Goal: Task Accomplishment & Management: Complete application form

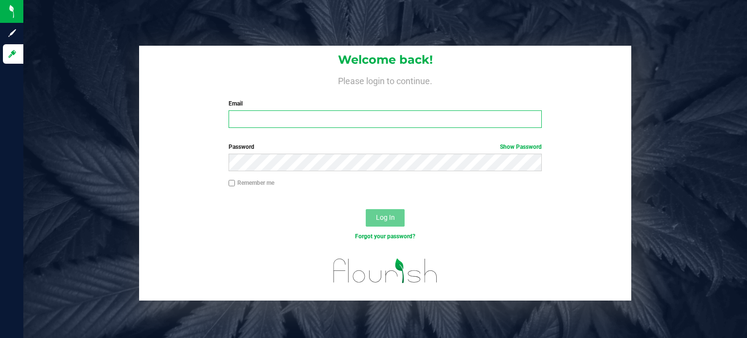
type input "[EMAIL_ADDRESS][PERSON_NAME][DOMAIN_NAME]"
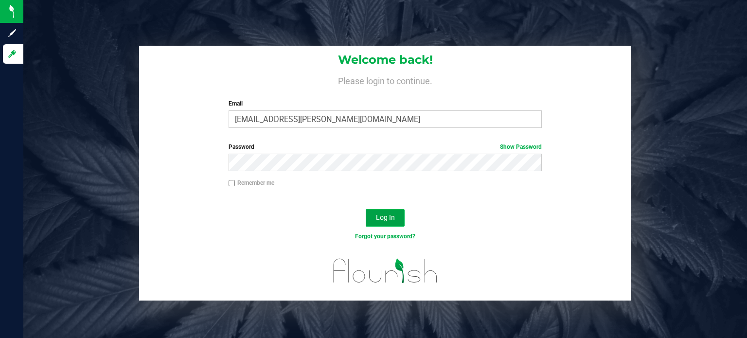
click at [390, 216] on span "Log In" at bounding box center [385, 217] width 19 height 8
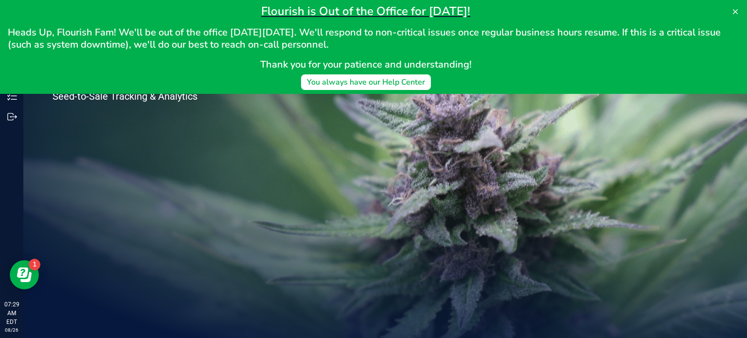
click at [631, 189] on div "Welcome to Flourish Software Seed-to-Sale Tracking & Analytics" at bounding box center [384, 180] width 723 height 314
click at [716, 336] on div "Welcome to Flourish Software Seed-to-Sale Tracking & Analytics" at bounding box center [384, 180] width 723 height 314
click at [323, 219] on div "Welcome to Flourish Software Seed-to-Sale Tracking & Analytics" at bounding box center [384, 180] width 723 height 314
click at [732, 17] on button at bounding box center [735, 12] width 16 height 16
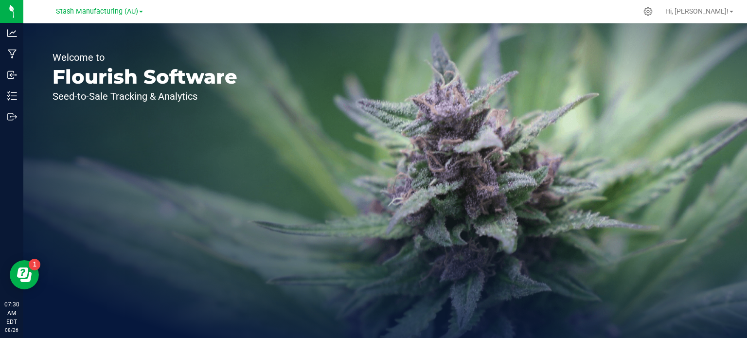
click at [575, 245] on div "Welcome to Flourish Software Seed-to-Sale Tracking & Analytics" at bounding box center [384, 180] width 723 height 314
click at [278, 191] on div "Welcome to Flourish Software Seed-to-Sale Tracking & Analytics" at bounding box center [384, 180] width 723 height 314
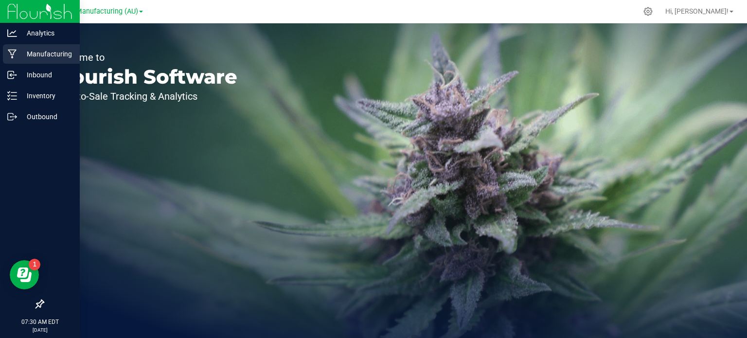
click at [20, 53] on p "Manufacturing" at bounding box center [46, 54] width 58 height 12
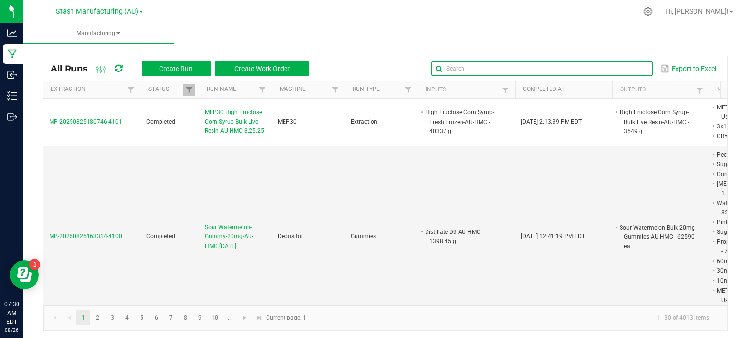
click at [614, 62] on input "text" at bounding box center [541, 68] width 221 height 15
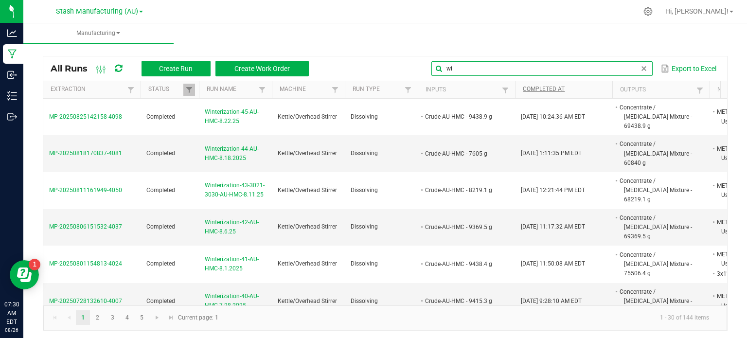
type input "w"
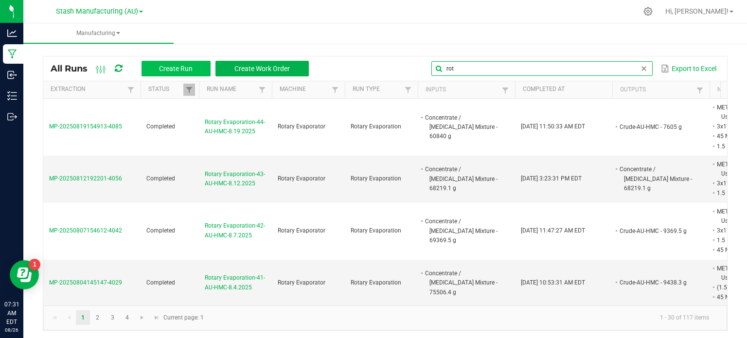
type input "rot"
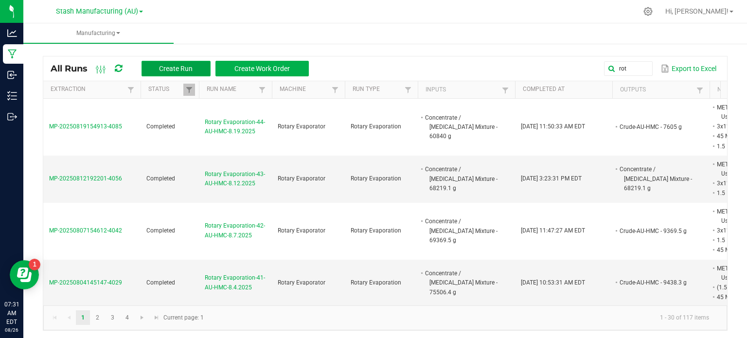
click at [175, 70] on span "Create Run" at bounding box center [176, 69] width 34 height 8
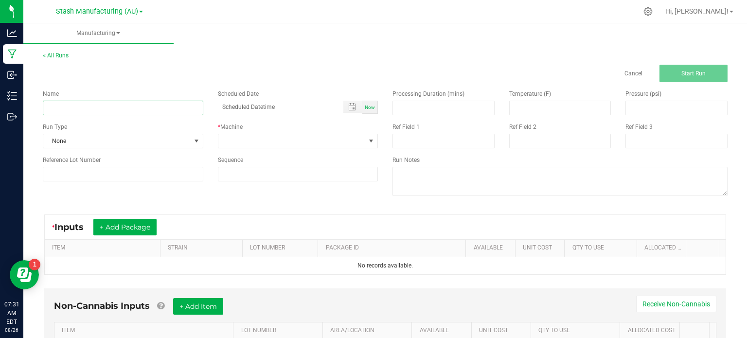
click at [148, 115] on input at bounding box center [123, 108] width 160 height 15
type input "Rotary Evaporation-45-AU-HMC-8.26.2025"
click at [174, 136] on span "None" at bounding box center [116, 141] width 147 height 14
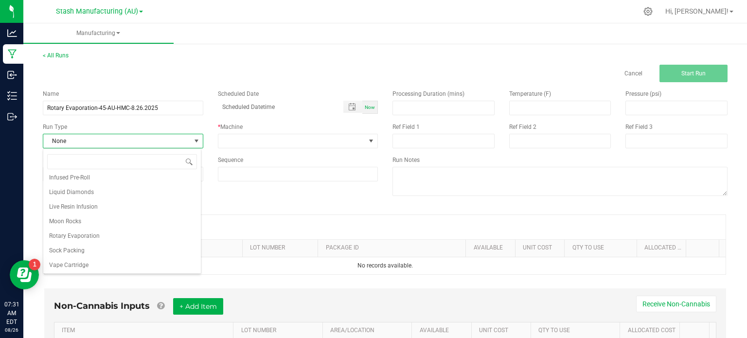
scroll to position [150, 0]
click at [136, 235] on li "Rotary Evaporation" at bounding box center [121, 235] width 157 height 15
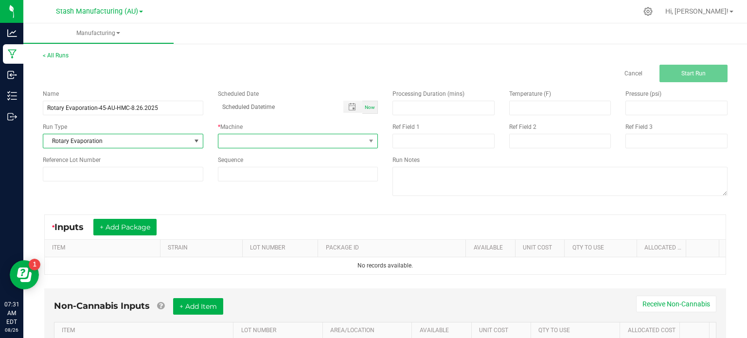
click at [281, 137] on span at bounding box center [291, 141] width 147 height 14
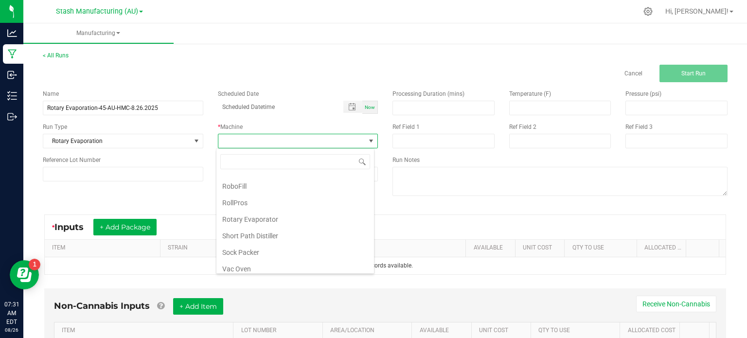
scroll to position [164, 0]
click at [332, 213] on li "Rotary Evaporator" at bounding box center [294, 217] width 157 height 17
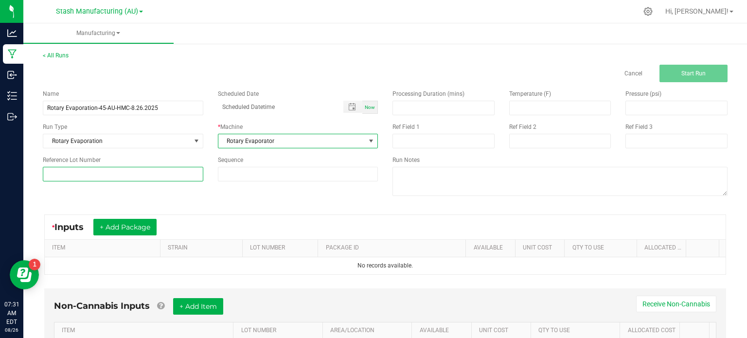
click at [153, 172] on input at bounding box center [123, 174] width 160 height 15
type input "1"
type input "5"
type input "45"
click at [180, 204] on div "Name Rotary Evaporation-45-AU-HMC-8.26.2025 Scheduled Date Now Run Type Rotary …" at bounding box center [384, 143] width 699 height 123
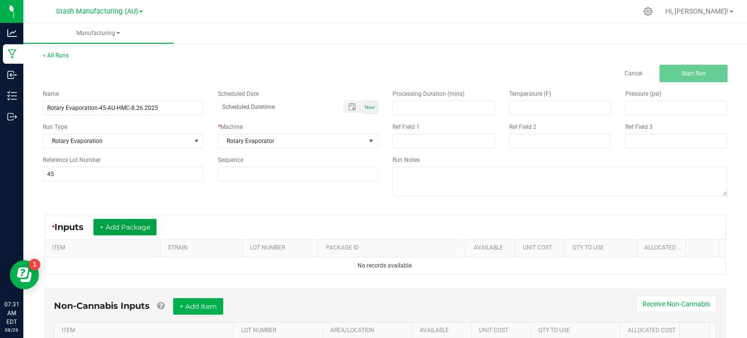
click at [133, 232] on button "+ Add Package" at bounding box center [124, 227] width 63 height 17
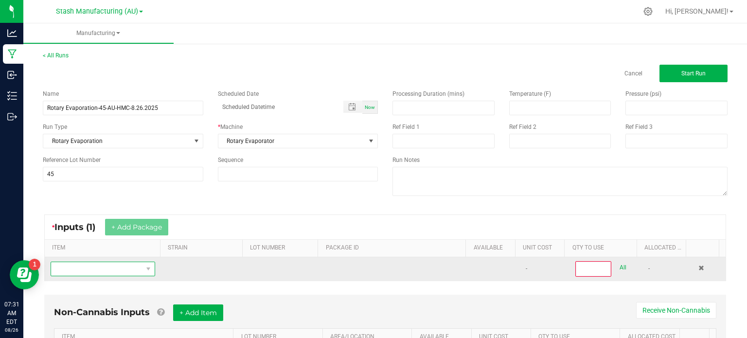
click at [122, 270] on span "NO DATA FOUND" at bounding box center [96, 269] width 91 height 14
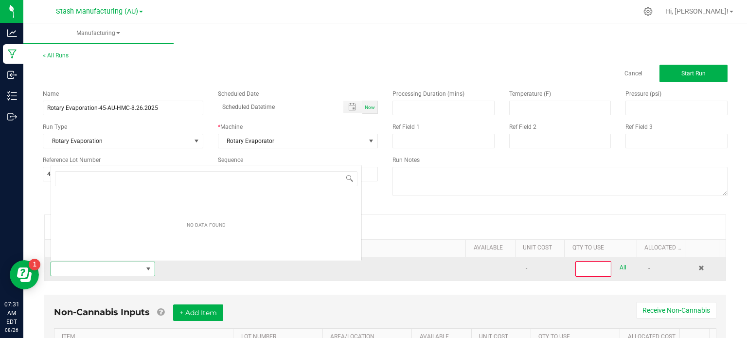
scroll to position [14, 101]
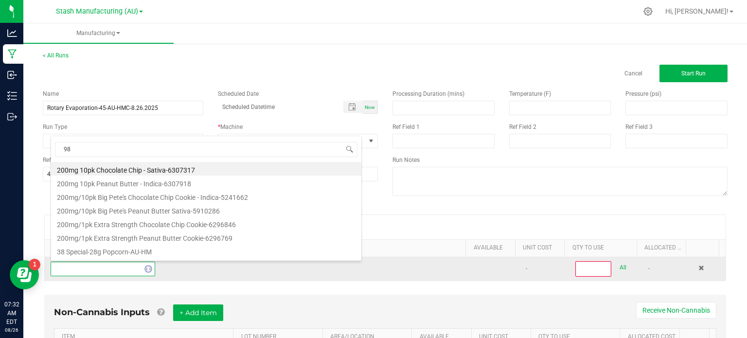
type input "9"
type input "eth"
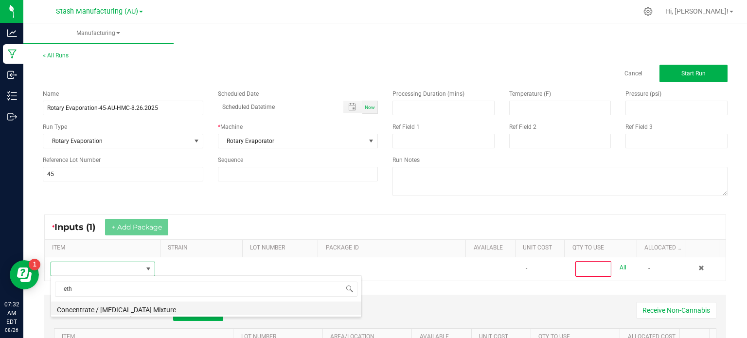
click at [122, 305] on li "Concentrate / [MEDICAL_DATA] Mixture" at bounding box center [206, 308] width 310 height 14
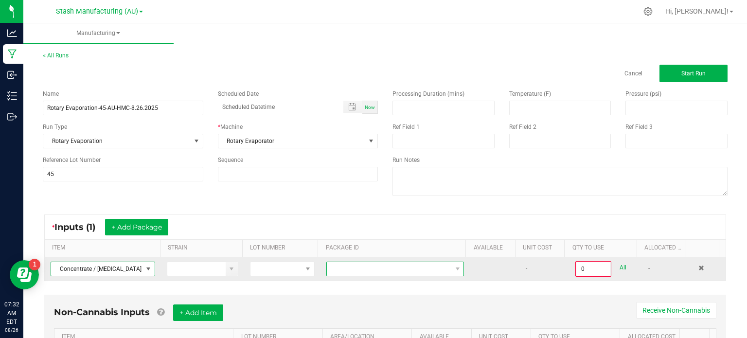
click at [395, 266] on span at bounding box center [389, 269] width 124 height 14
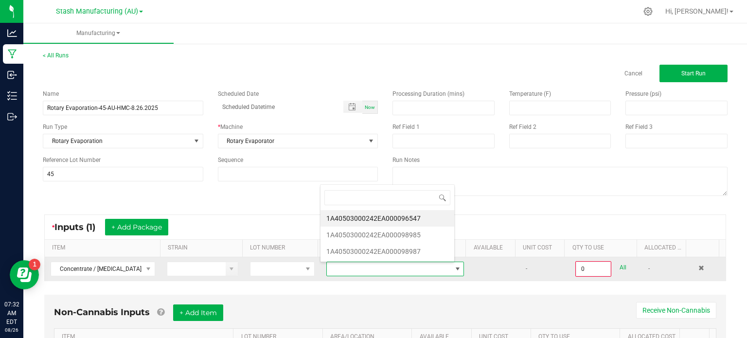
scroll to position [14, 132]
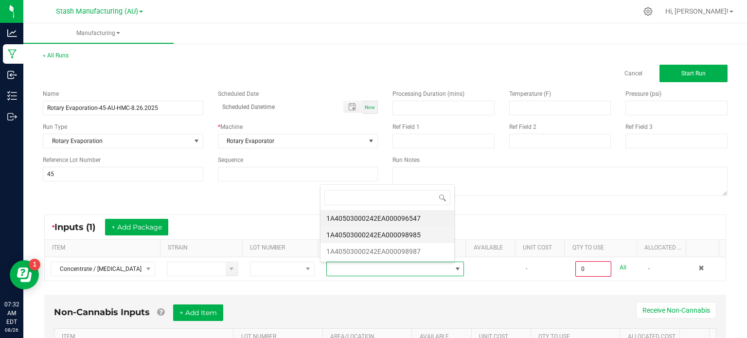
click at [416, 234] on li "1A40503000242EA000098985" at bounding box center [387, 234] width 134 height 17
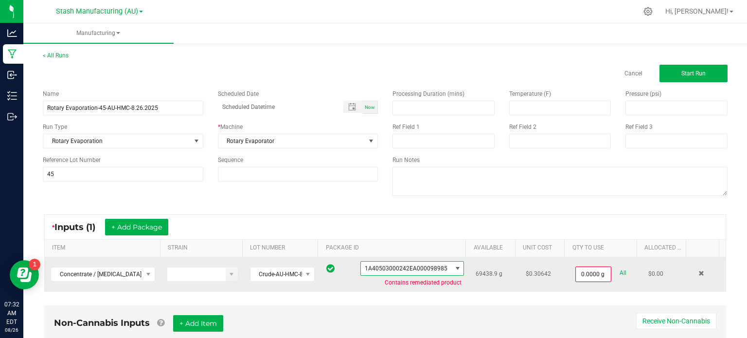
click at [619, 271] on link "All" at bounding box center [622, 272] width 7 height 13
type input "69438.9000 g"
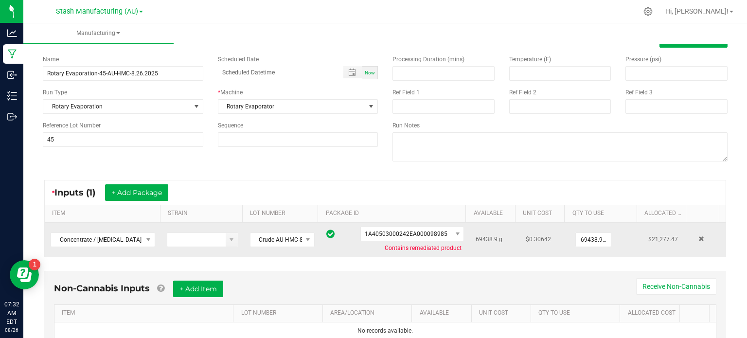
scroll to position [35, 0]
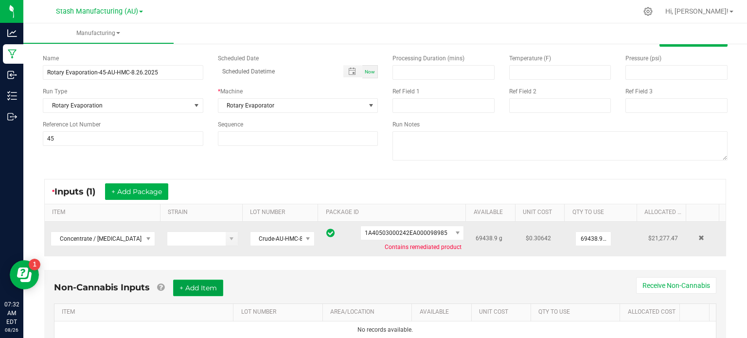
click at [193, 287] on button "+ Add Item" at bounding box center [198, 287] width 50 height 17
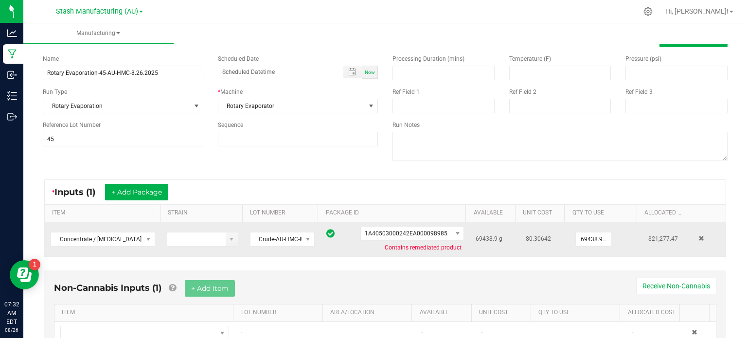
scroll to position [78, 0]
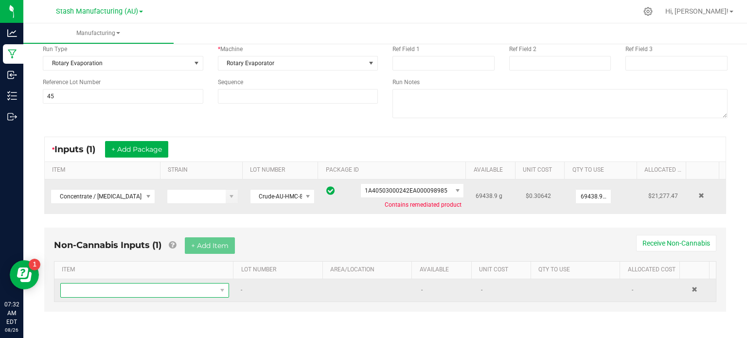
click at [115, 286] on span "NO DATA FOUND" at bounding box center [139, 290] width 156 height 14
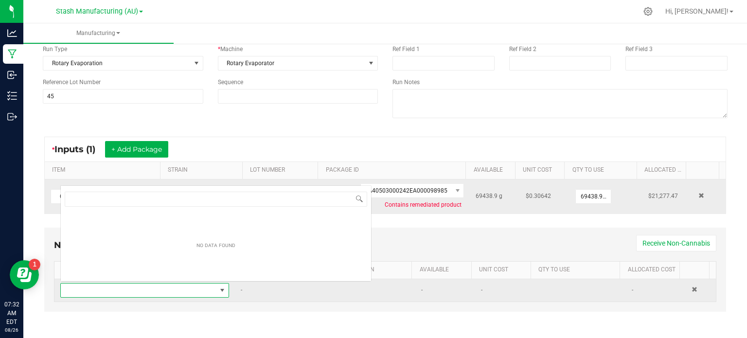
scroll to position [14, 162]
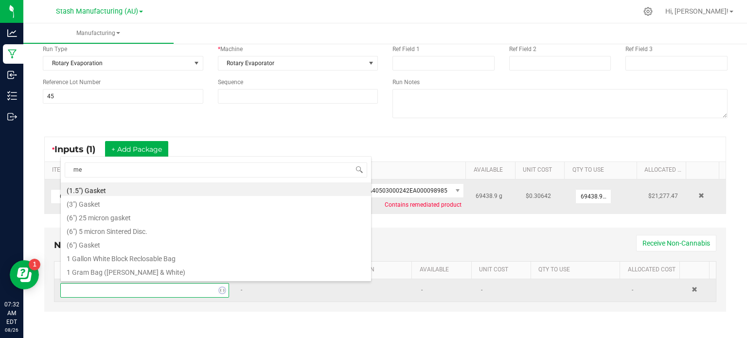
type input "met"
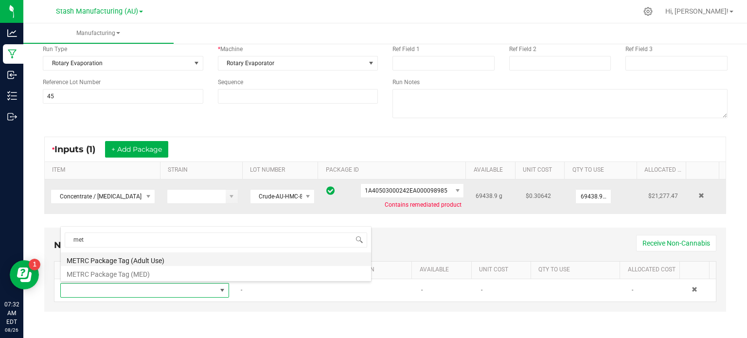
click at [152, 252] on li "METRC Package Tag (Adult Use)" at bounding box center [216, 259] width 310 height 14
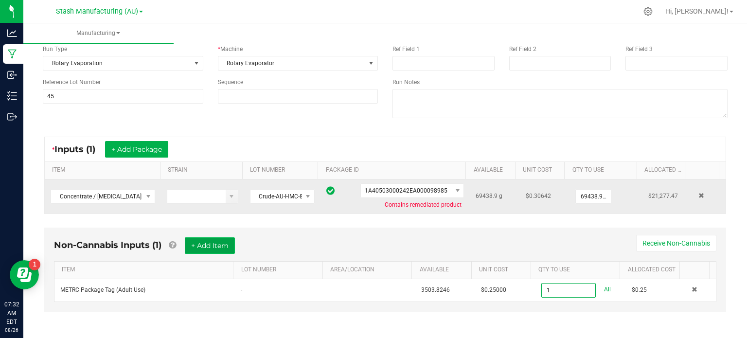
type input "1 ea"
click at [207, 245] on button "+ Add Item" at bounding box center [210, 245] width 50 height 17
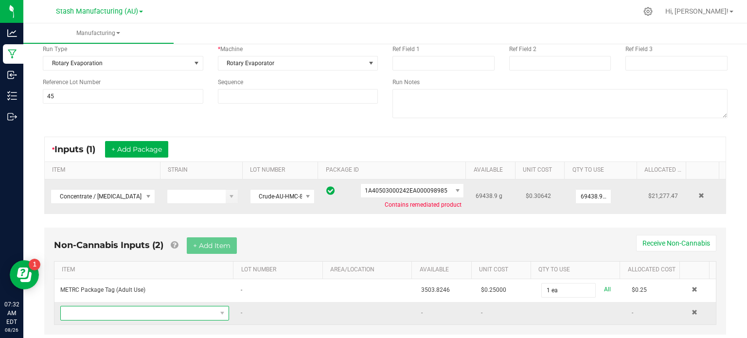
click at [183, 309] on span "NO DATA FOUND" at bounding box center [139, 313] width 156 height 14
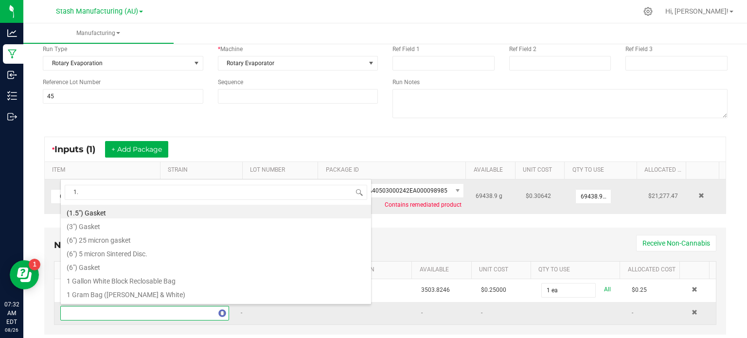
type input "1.5"
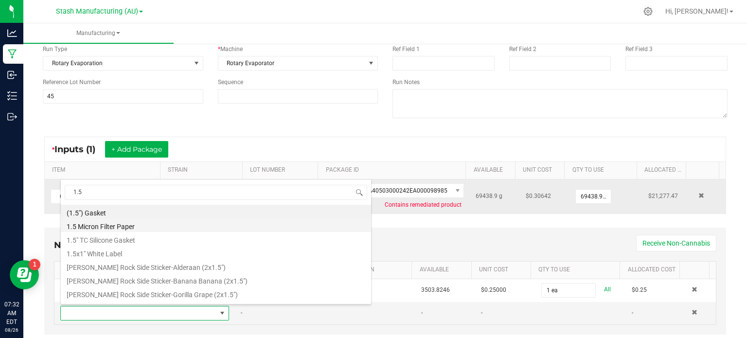
click at [188, 226] on li "1.5 Micron Filter Paper" at bounding box center [216, 225] width 310 height 14
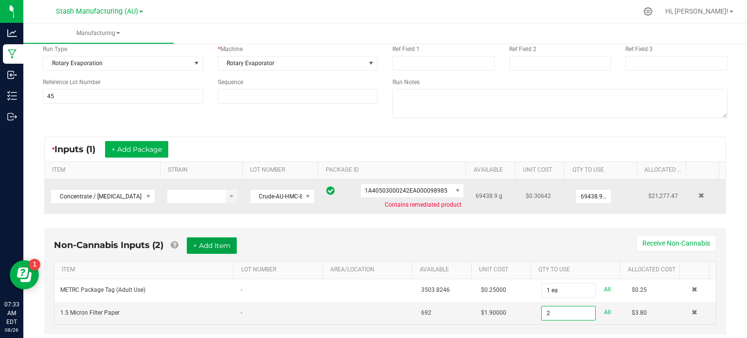
type input "2 ea"
click at [195, 241] on button "+ Add Item" at bounding box center [212, 245] width 50 height 17
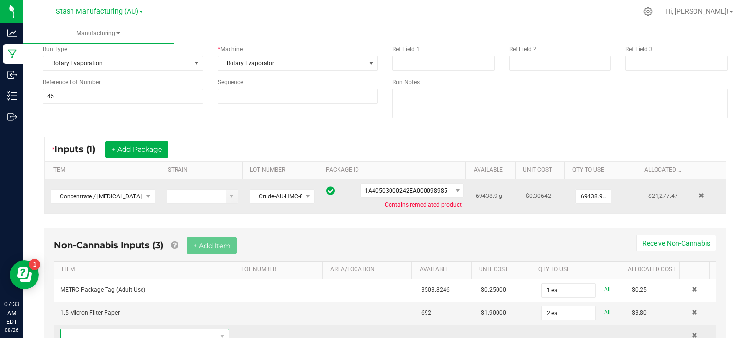
click at [142, 332] on span "NO DATA FOUND" at bounding box center [139, 336] width 156 height 14
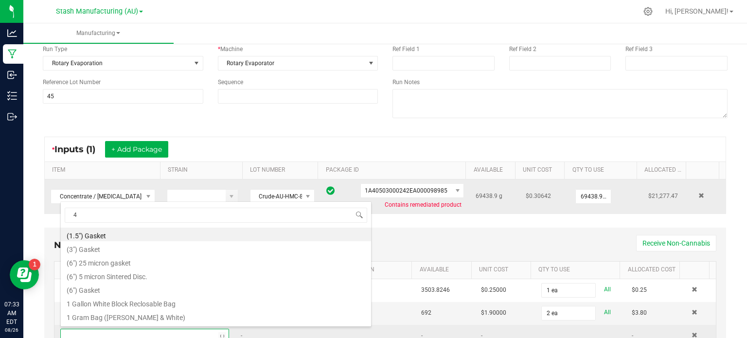
type input "45"
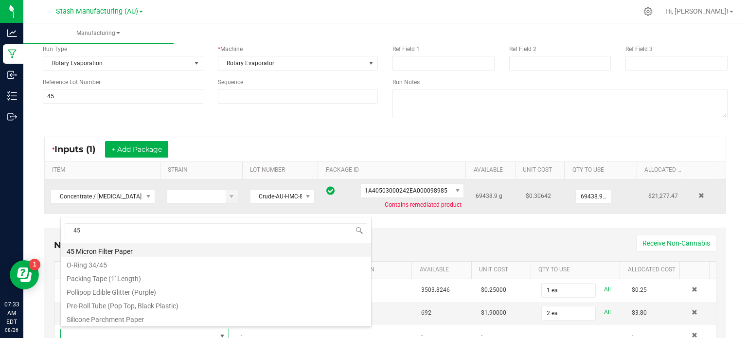
click at [143, 255] on li "45 Micron Filter Paper" at bounding box center [216, 250] width 310 height 14
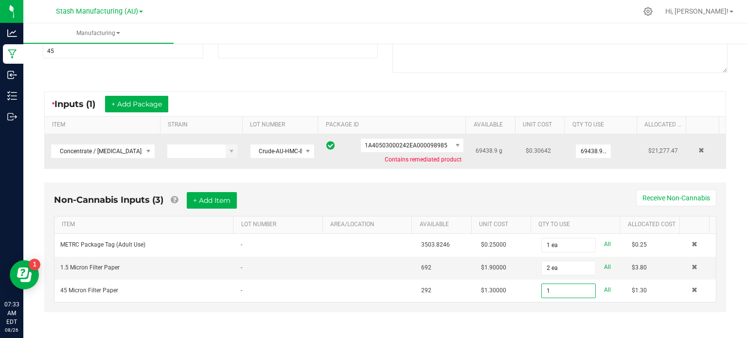
scroll to position [0, 0]
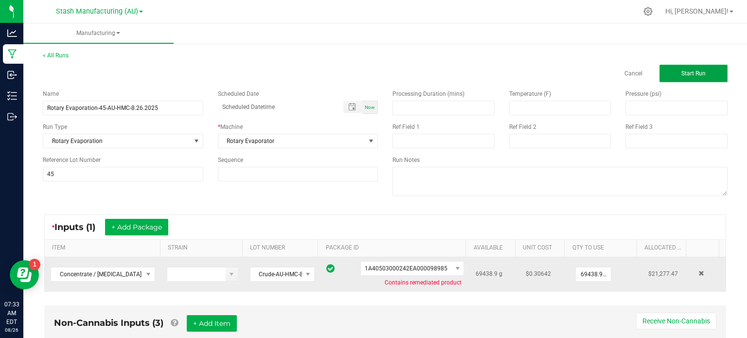
type input "1 ea"
click at [690, 81] on button "Start Run" at bounding box center [693, 73] width 68 height 17
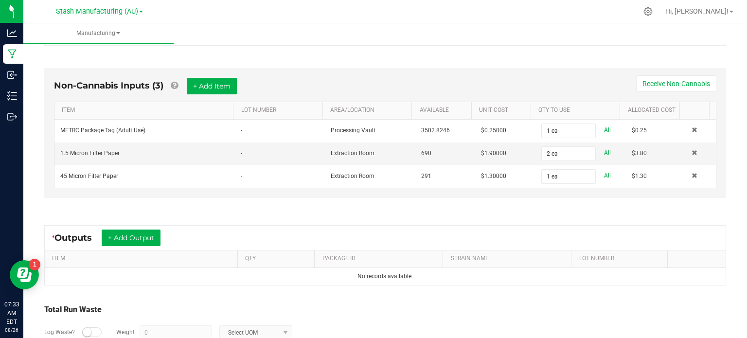
scroll to position [314, 0]
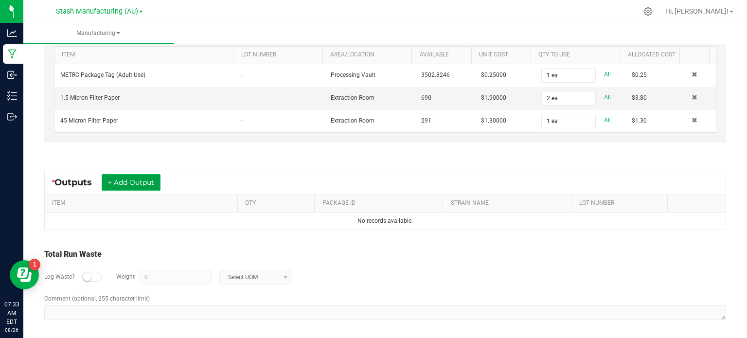
click at [154, 181] on button "+ Add Output" at bounding box center [131, 182] width 59 height 17
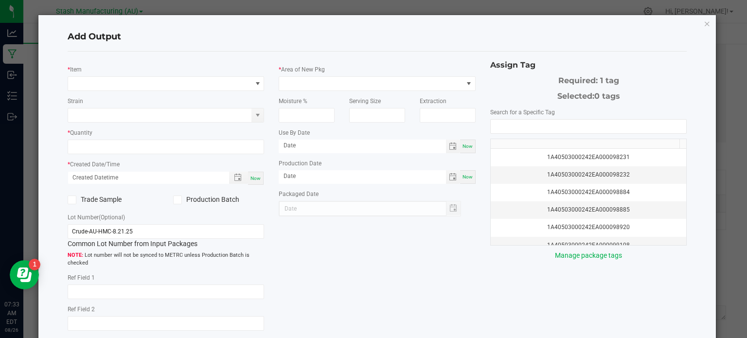
type input "[DATE]"
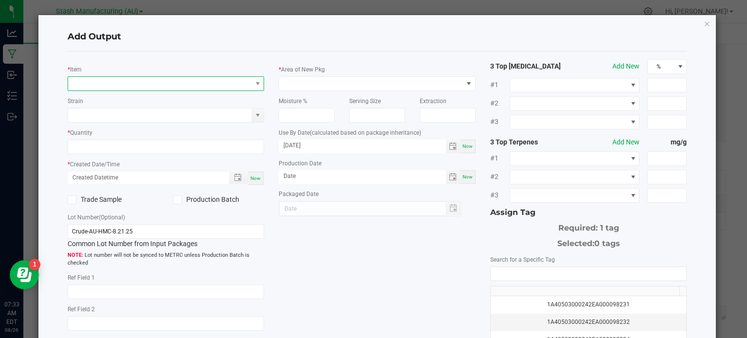
click at [175, 86] on span "NO DATA FOUND" at bounding box center [160, 84] width 184 height 14
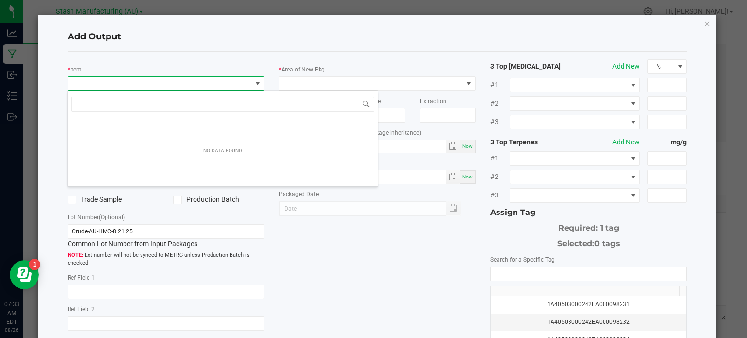
scroll to position [14, 194]
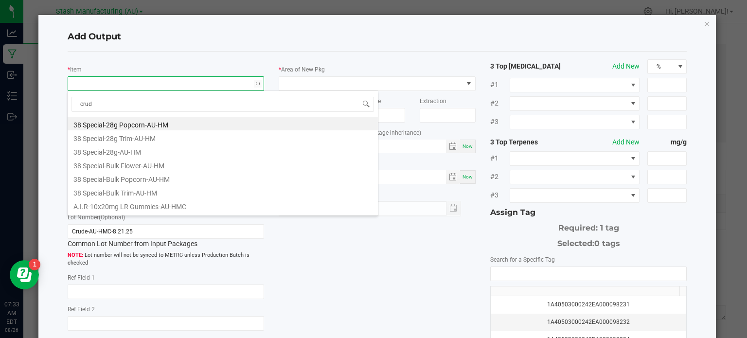
type input "crude"
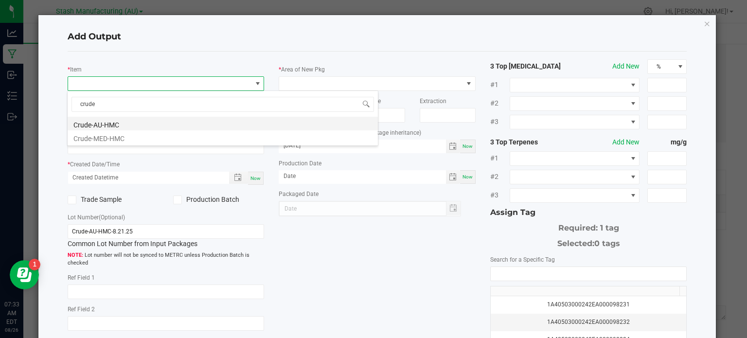
click at [104, 122] on li "Crude-AU-HMC" at bounding box center [223, 124] width 310 height 14
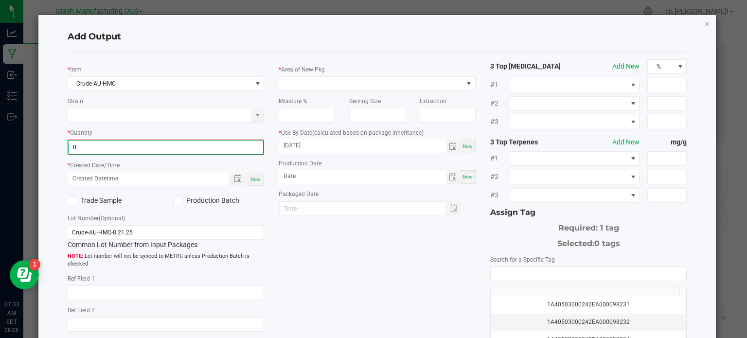
click at [109, 145] on input "0" at bounding box center [166, 147] width 195 height 14
type input "9438.9000 g"
click at [254, 173] on div "Now" at bounding box center [256, 178] width 16 height 13
type input "[DATE] 7:36 AM"
type input "[DATE]"
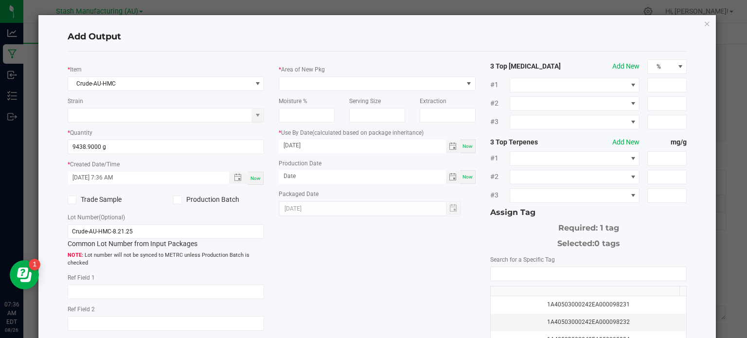
click at [174, 200] on icon at bounding box center [177, 200] width 6 height 0
click at [0, 0] on input "Production Batch" at bounding box center [0, 0] width 0 height 0
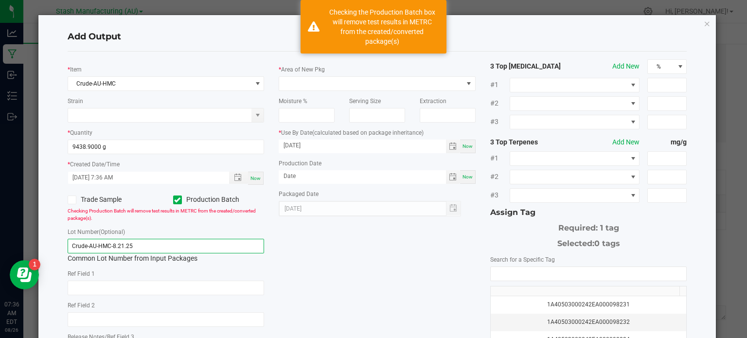
click at [171, 239] on input "Crude-AU-HMC-8.21.25" at bounding box center [166, 246] width 197 height 15
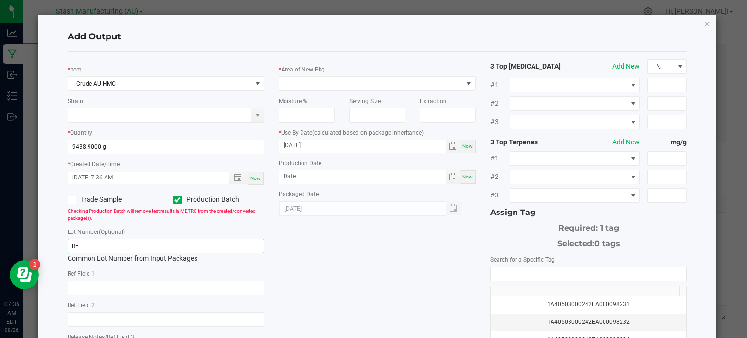
type input "R"
type input "C"
type input "Rotary Evaporation-45-AU-HMC-8.26.2025"
click at [465, 37] on h4 "Add Output" at bounding box center [377, 37] width 619 height 13
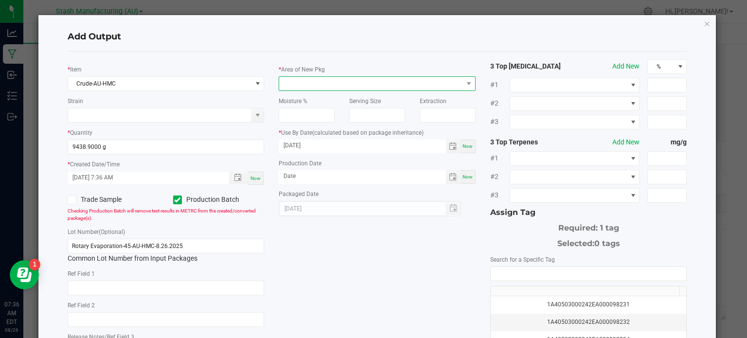
click at [435, 77] on span at bounding box center [371, 84] width 184 height 14
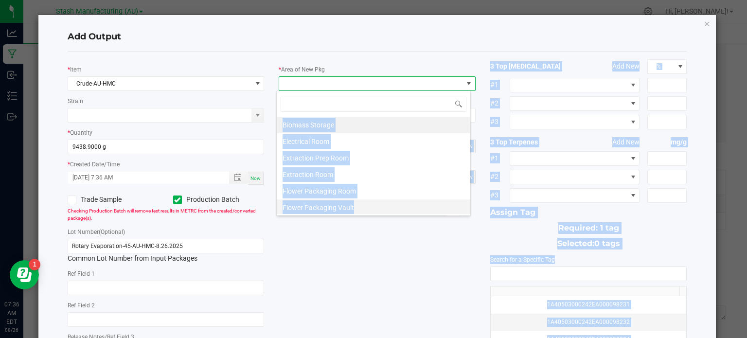
drag, startPoint x: 435, startPoint y: 77, endPoint x: 435, endPoint y: 202, distance: 125.4
click at [435, 202] on body "Analytics Manufacturing Inbound Inventory Outbound 07:36 AM EDT [DATE] 08/26 St…" at bounding box center [373, 169] width 747 height 338
click at [431, 262] on div "* Item Crude-AU-HMC Strain * Quantity 9438.9000 g * Created Date/Time [DATE] 7:…" at bounding box center [377, 233] width 634 height 348
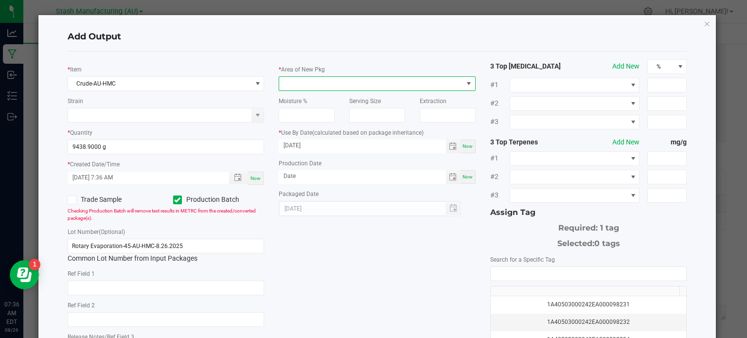
click at [466, 85] on span at bounding box center [469, 84] width 8 height 8
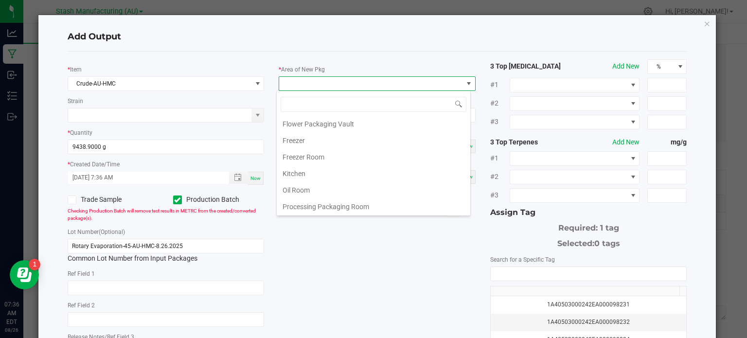
scroll to position [129, 0]
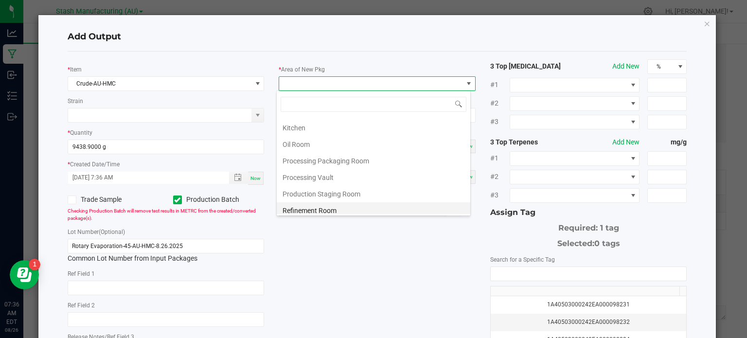
click at [435, 208] on li "Refinement Room" at bounding box center [373, 210] width 193 height 17
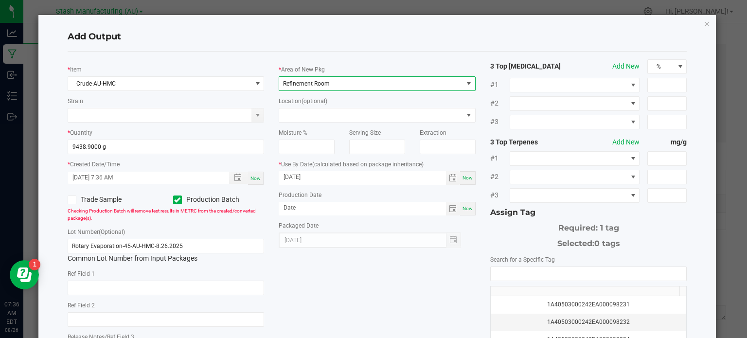
click at [430, 269] on div "* Item Crude-AU-HMC Strain * Quantity 9438.9000 g * Created Date/Time [DATE] 7:…" at bounding box center [377, 233] width 634 height 348
click at [462, 211] on span "Now" at bounding box center [467, 208] width 10 height 5
type input "[DATE]"
click at [465, 177] on span "Now" at bounding box center [467, 177] width 10 height 5
click at [404, 178] on input "[DATE]" at bounding box center [361, 177] width 167 height 12
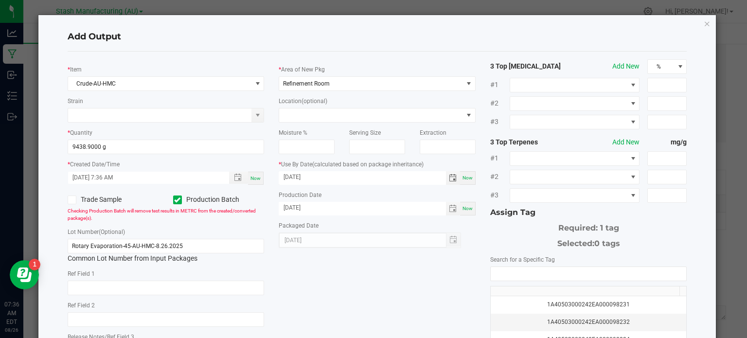
type input "[DATE]"
click at [429, 283] on div "* Item Crude-AU-HMC Strain * Quantity 9438.9000 g * Created Date/Time [DATE] 7:…" at bounding box center [377, 233] width 634 height 348
click at [530, 266] on kendo-autocomplete at bounding box center [588, 273] width 197 height 15
click at [531, 269] on input "NO DATA FOUND" at bounding box center [588, 274] width 196 height 14
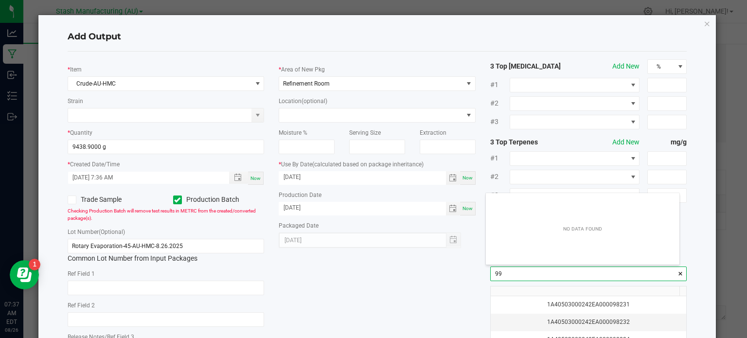
scroll to position [14, 194]
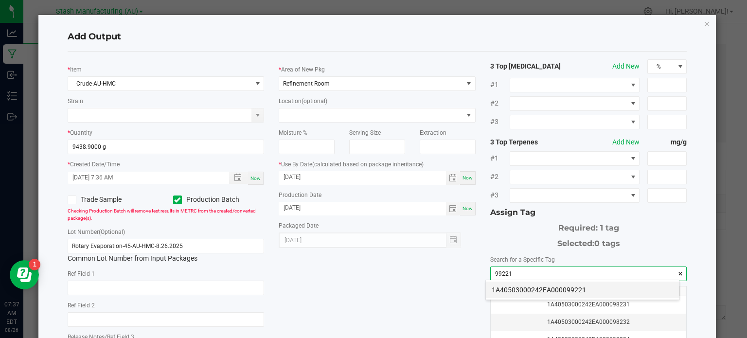
click at [530, 291] on li "1A40503000242EA000099221" at bounding box center [582, 289] width 193 height 17
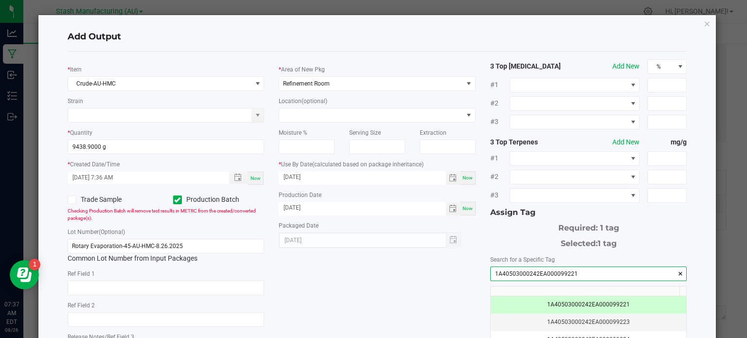
type input "1A40503000242EA000099221"
click at [410, 305] on div "* Item Crude-AU-HMC Strain * Quantity 9438.9000 g * Created Date/Time [DATE] 7:…" at bounding box center [377, 233] width 634 height 348
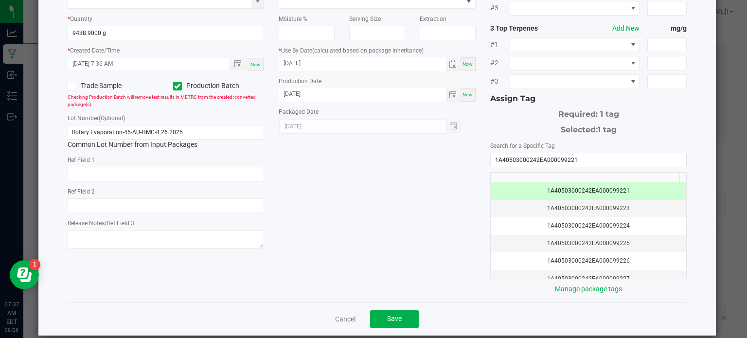
scroll to position [124, 0]
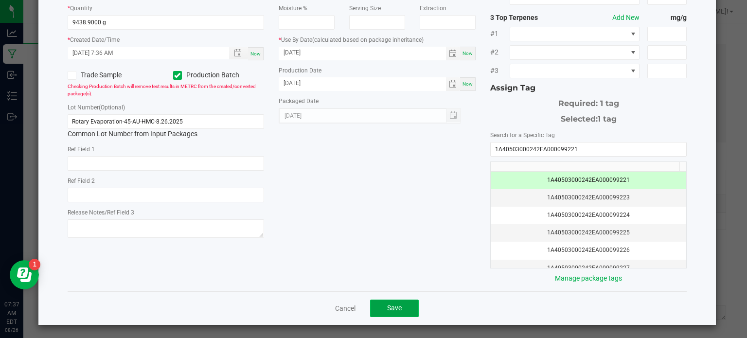
click at [402, 305] on button "Save" at bounding box center [394, 307] width 49 height 17
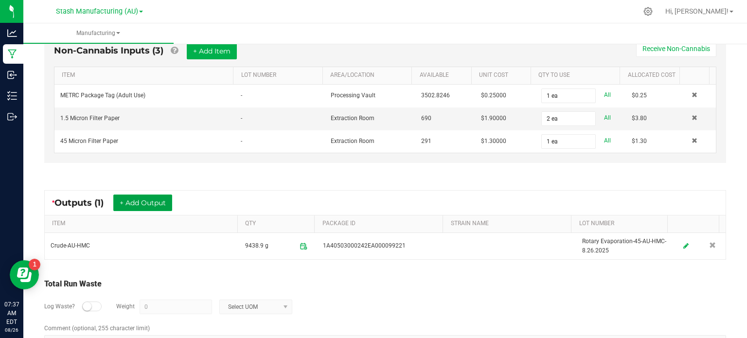
scroll to position [292, 0]
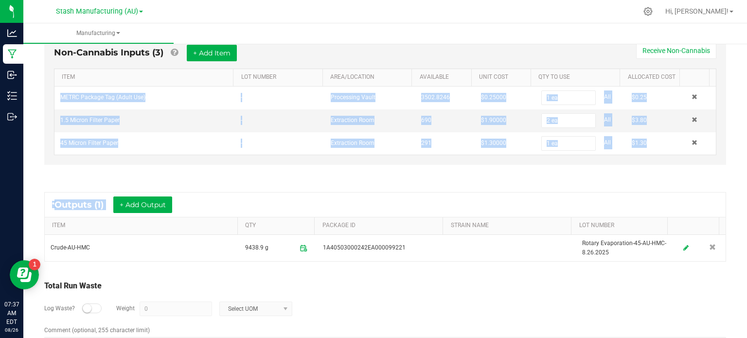
drag, startPoint x: 732, startPoint y: 187, endPoint x: 746, endPoint y: 99, distance: 89.5
click at [746, 99] on div "Manufacturing < All Runs In Progress Started: [DATE] 7:33 AM EDT by [PERSON_NAM…" at bounding box center [384, 180] width 723 height 314
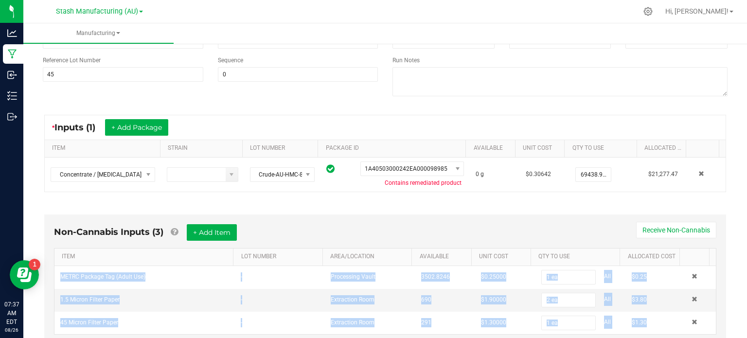
scroll to position [0, 0]
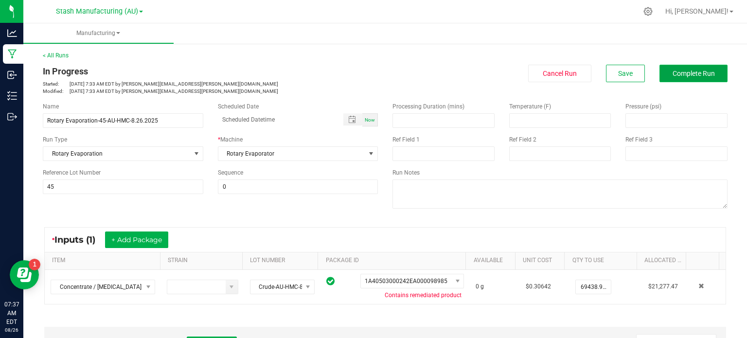
click at [694, 70] on span "Complete Run" at bounding box center [693, 74] width 42 height 8
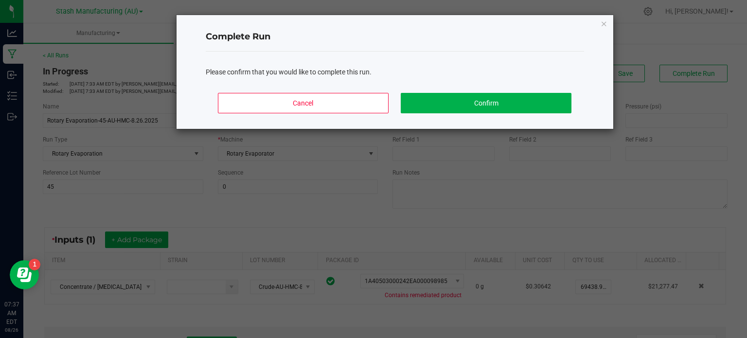
click at [495, 91] on div "Cancel Confirm" at bounding box center [395, 107] width 378 height 44
click at [498, 98] on button "Confirm" at bounding box center [485, 103] width 170 height 20
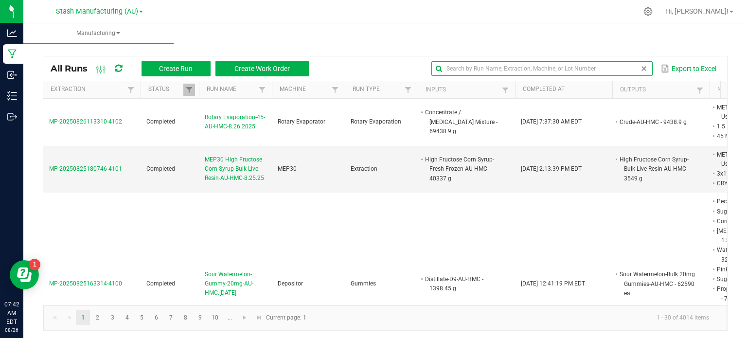
click at [628, 70] on input "text" at bounding box center [541, 68] width 221 height 15
type input "3040"
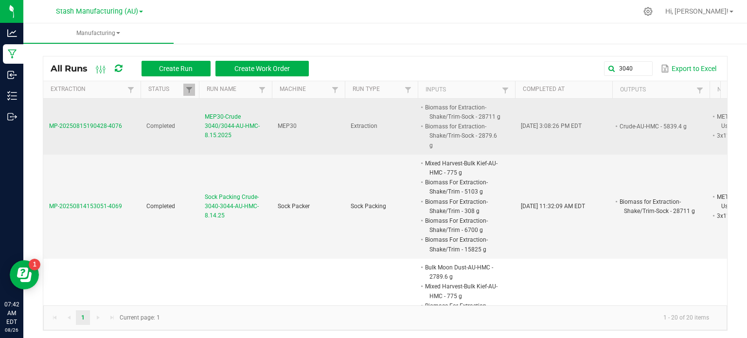
click at [236, 133] on span "MEP30-Crude 3040/3044-AU-HMC-8.15.2025" at bounding box center [235, 126] width 61 height 28
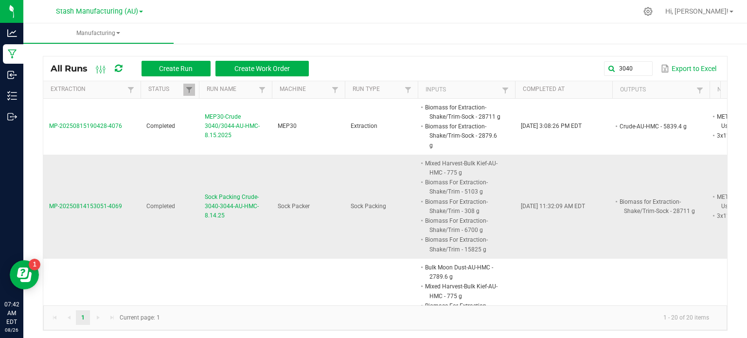
click at [215, 200] on span "Sock Packing Crude-3040-3044-AU-HMC-8.14.25" at bounding box center [235, 206] width 61 height 28
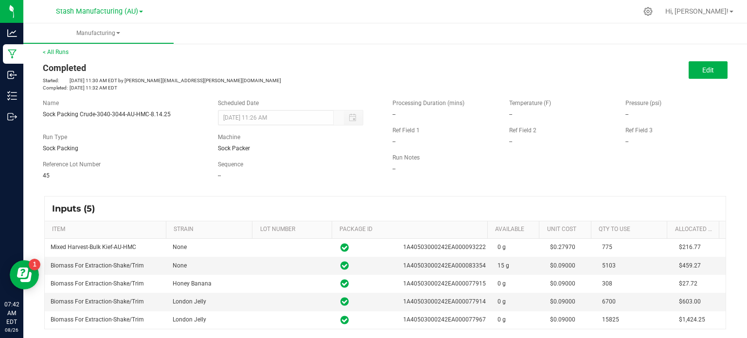
scroll to position [291, 0]
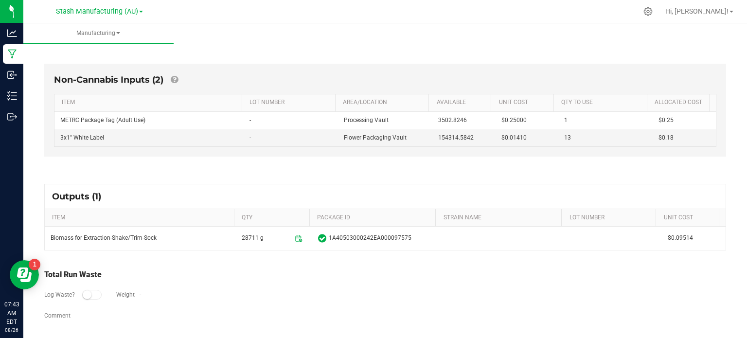
click at [180, 20] on div at bounding box center [405, 11] width 463 height 19
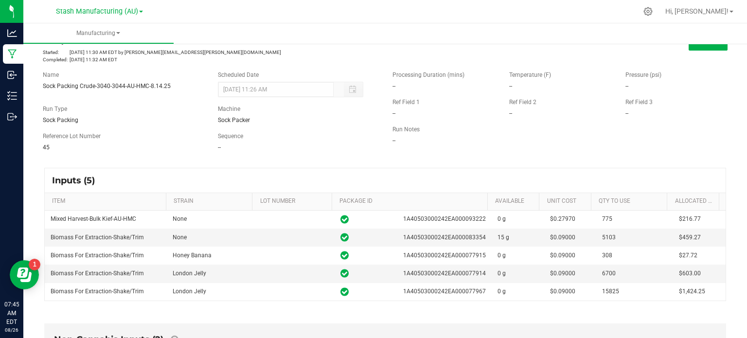
scroll to position [1, 0]
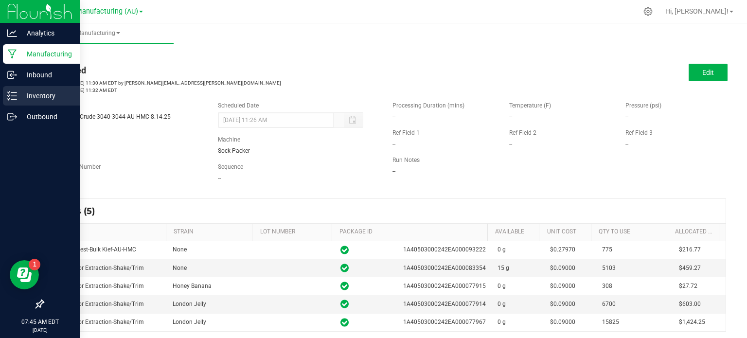
click at [17, 99] on p "Inventory" at bounding box center [46, 96] width 58 height 12
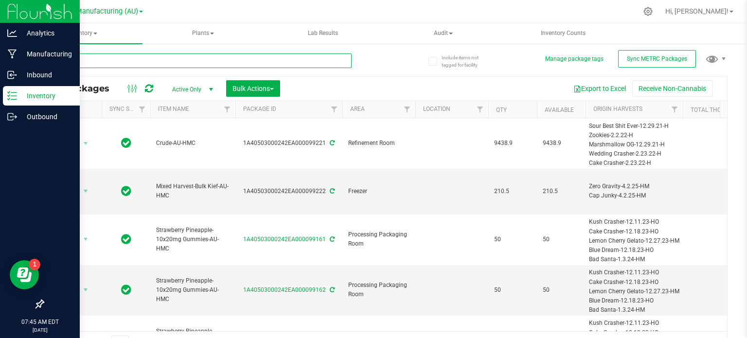
click at [122, 67] on input "text" at bounding box center [197, 60] width 309 height 15
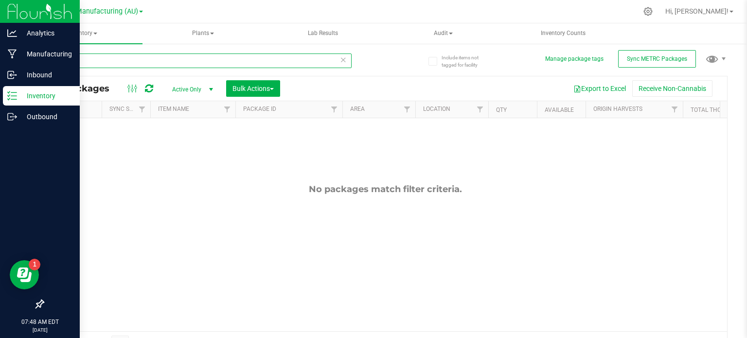
type input "9"
